Goal: Information Seeking & Learning: Learn about a topic

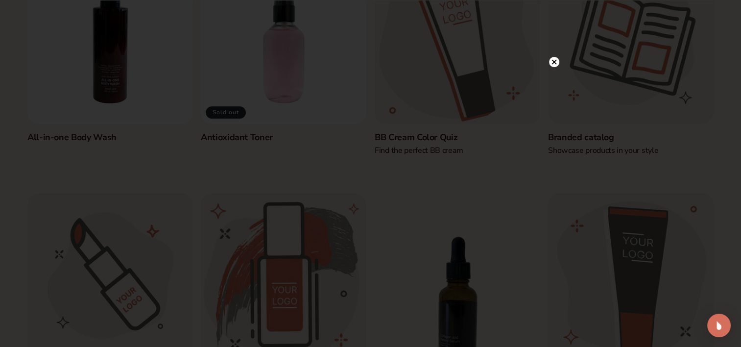
scroll to position [196, 0]
click at [553, 61] on circle at bounding box center [549, 62] width 10 height 10
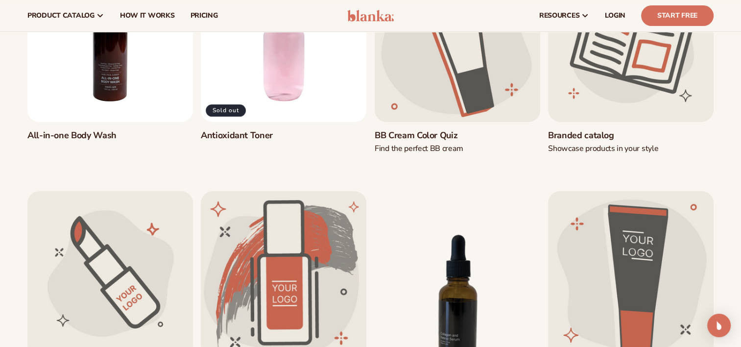
scroll to position [147, 0]
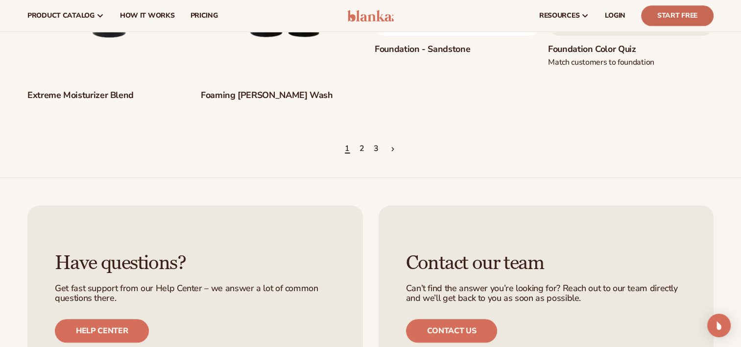
scroll to position [1029, 0]
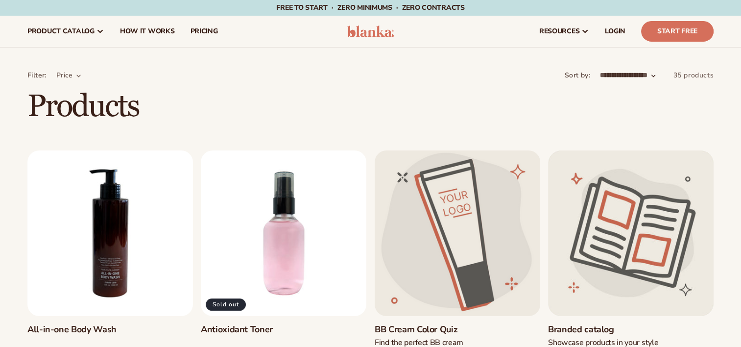
click at [130, 324] on link "All-in-one Body Wash" at bounding box center [110, 329] width 166 height 11
click at [200, 33] on span "pricing" at bounding box center [203, 31] width 27 height 8
click at [506, 122] on h1 "Products" at bounding box center [370, 106] width 741 height 33
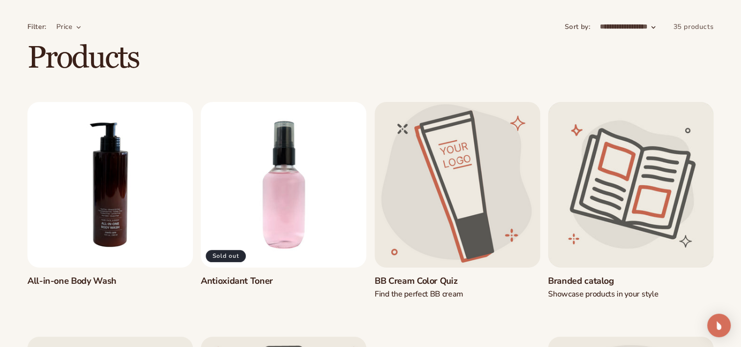
scroll to position [49, 0]
click at [289, 275] on link "Antioxidant Toner" at bounding box center [284, 280] width 166 height 11
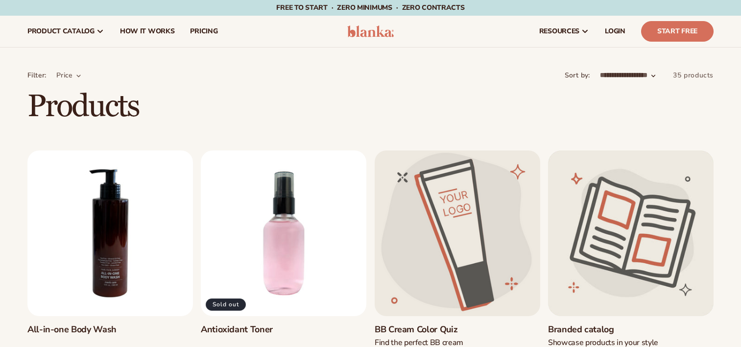
scroll to position [49, 0]
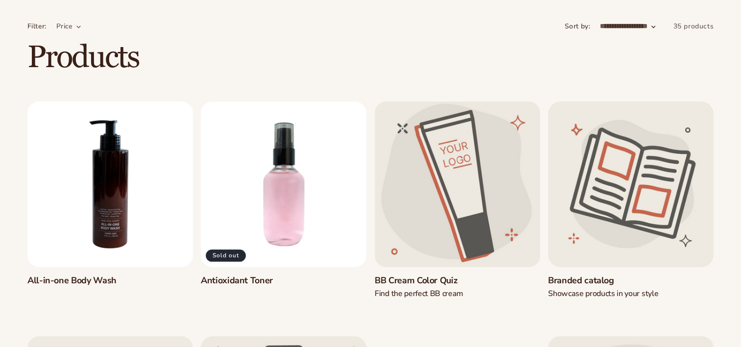
click at [114, 275] on link "All-in-one Body Wash" at bounding box center [110, 280] width 166 height 11
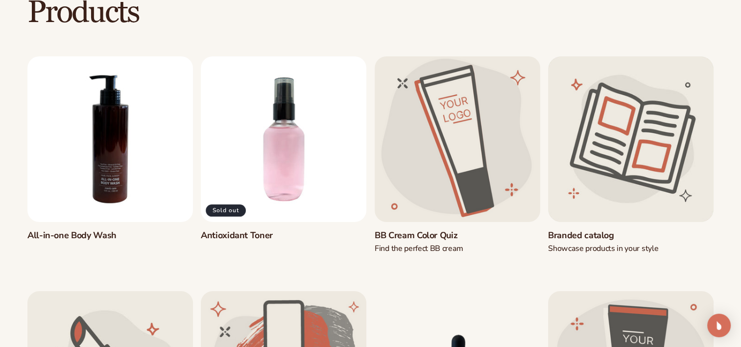
scroll to position [98, 0]
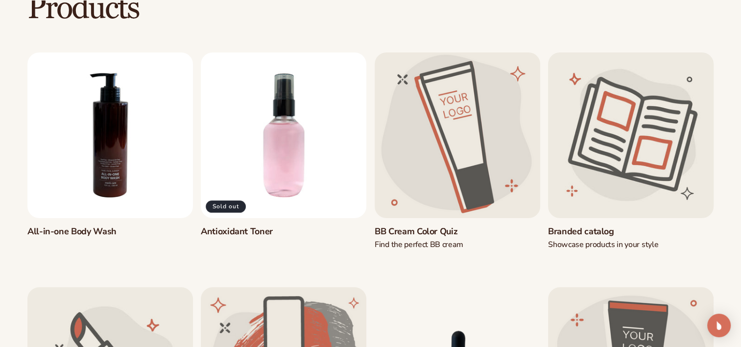
click at [629, 226] on link "Branded catalog" at bounding box center [631, 231] width 166 height 11
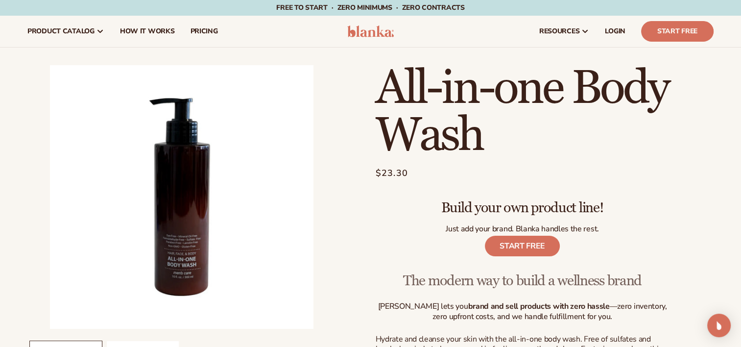
click at [384, 216] on p "Build your own product line!" at bounding box center [522, 203] width 294 height 27
click at [50, 329] on button "Open media 1 in modal" at bounding box center [50, 329] width 0 height 0
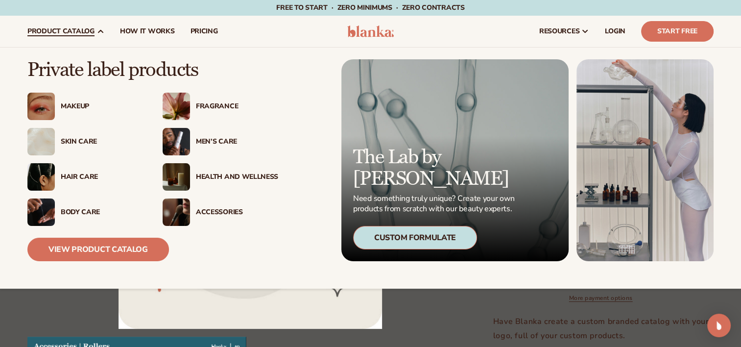
click at [80, 140] on div "Skin Care" at bounding box center [102, 142] width 82 height 8
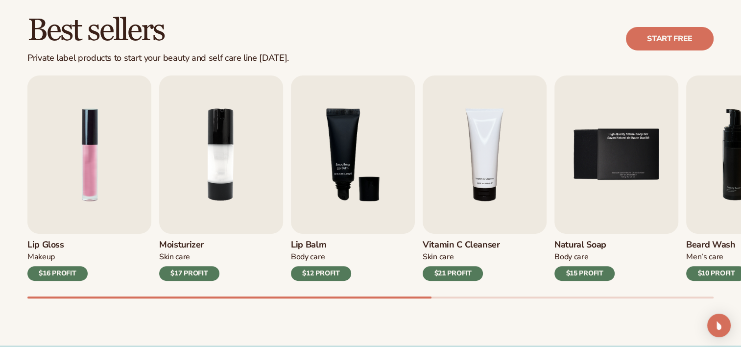
scroll to position [294, 0]
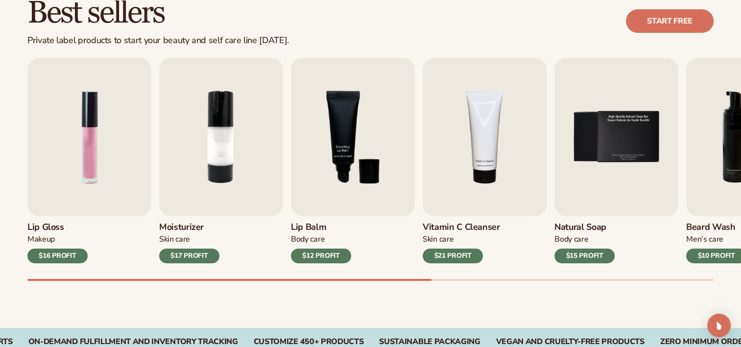
click at [195, 226] on h3 "Moisturizer" at bounding box center [189, 227] width 60 height 11
click at [209, 188] on img "2 / 9" at bounding box center [221, 137] width 124 height 158
click at [229, 159] on img "2 / 9" at bounding box center [221, 137] width 124 height 158
click at [216, 149] on img "2 / 9" at bounding box center [221, 137] width 124 height 158
click at [438, 237] on div "Skin Care" at bounding box center [461, 239] width 77 height 10
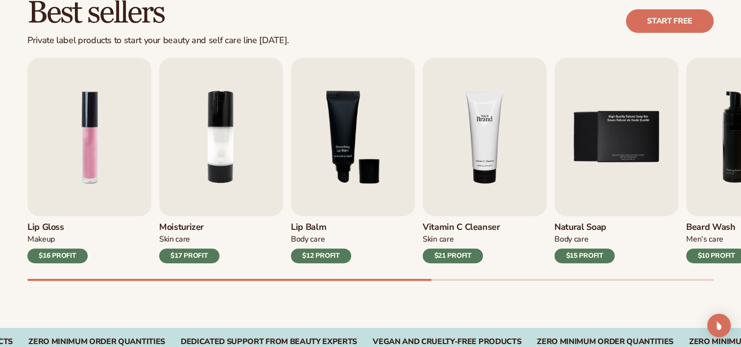
click at [464, 193] on img "4 / 9" at bounding box center [485, 137] width 124 height 158
click at [603, 194] on img "5 / 9" at bounding box center [617, 137] width 124 height 158
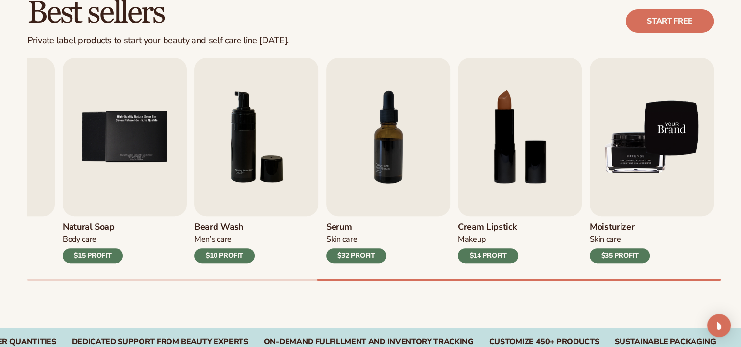
click at [636, 153] on img "9 / 9" at bounding box center [652, 137] width 124 height 158
click at [637, 153] on img "9 / 9" at bounding box center [652, 137] width 124 height 158
click at [631, 169] on img "9 / 9" at bounding box center [652, 137] width 124 height 158
click at [631, 168] on img "9 / 9" at bounding box center [652, 137] width 124 height 158
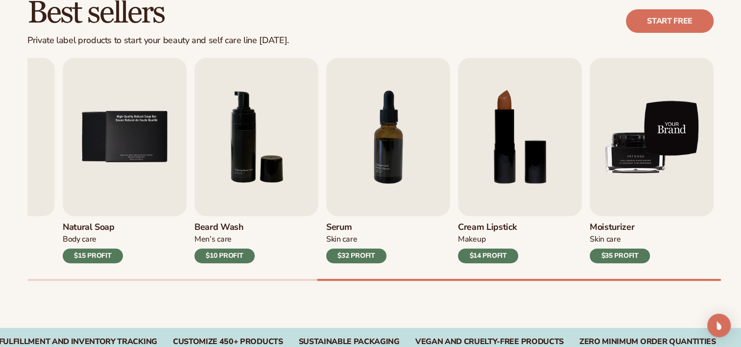
click at [645, 137] on img "9 / 9" at bounding box center [652, 137] width 124 height 158
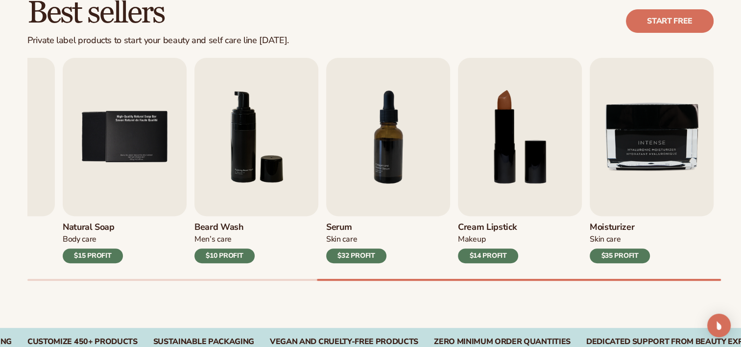
click at [617, 255] on div "$35 PROFIT" at bounding box center [620, 255] width 60 height 15
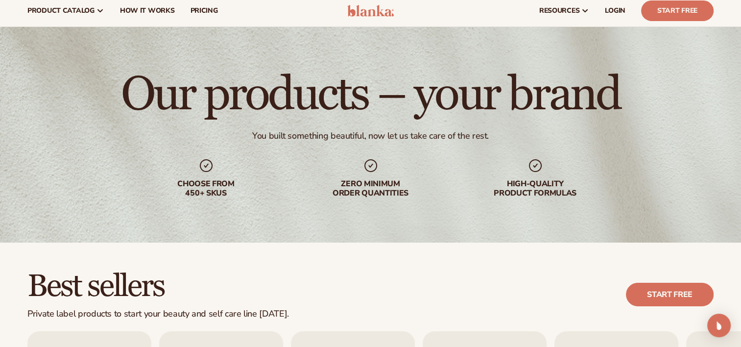
scroll to position [0, 0]
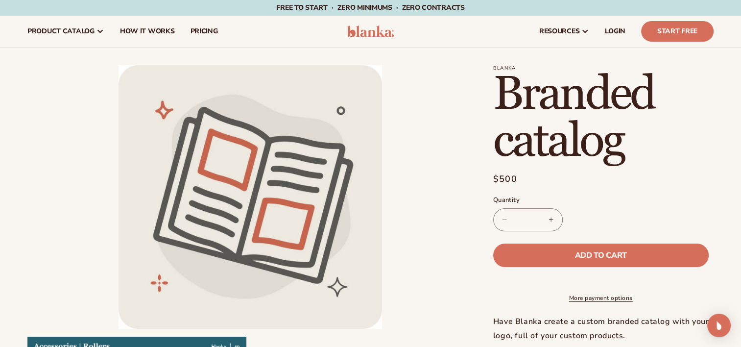
click at [426, 212] on li "Open media 1 in modal" at bounding box center [250, 197] width 446 height 264
click at [408, 211] on li "Open media 1 in modal" at bounding box center [250, 197] width 446 height 264
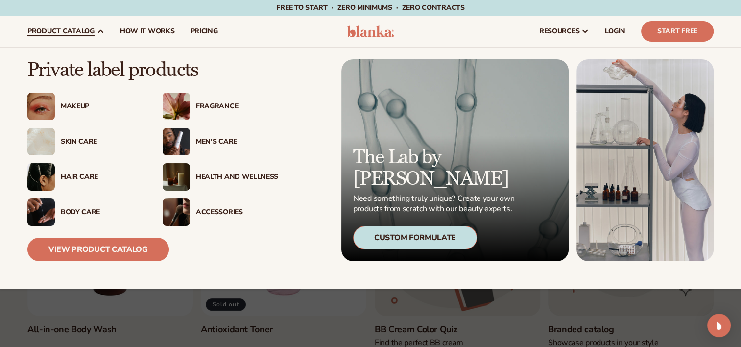
click at [72, 177] on div "Hair Care" at bounding box center [102, 177] width 82 height 8
